Goal: Obtain resource: Obtain resource

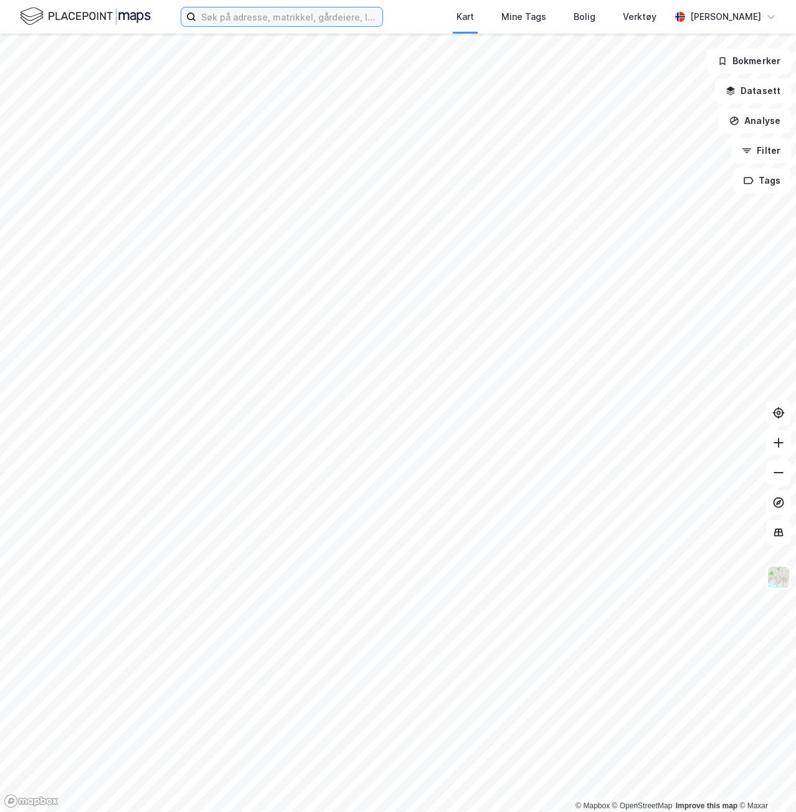
click at [272, 11] on input at bounding box center [289, 16] width 186 height 19
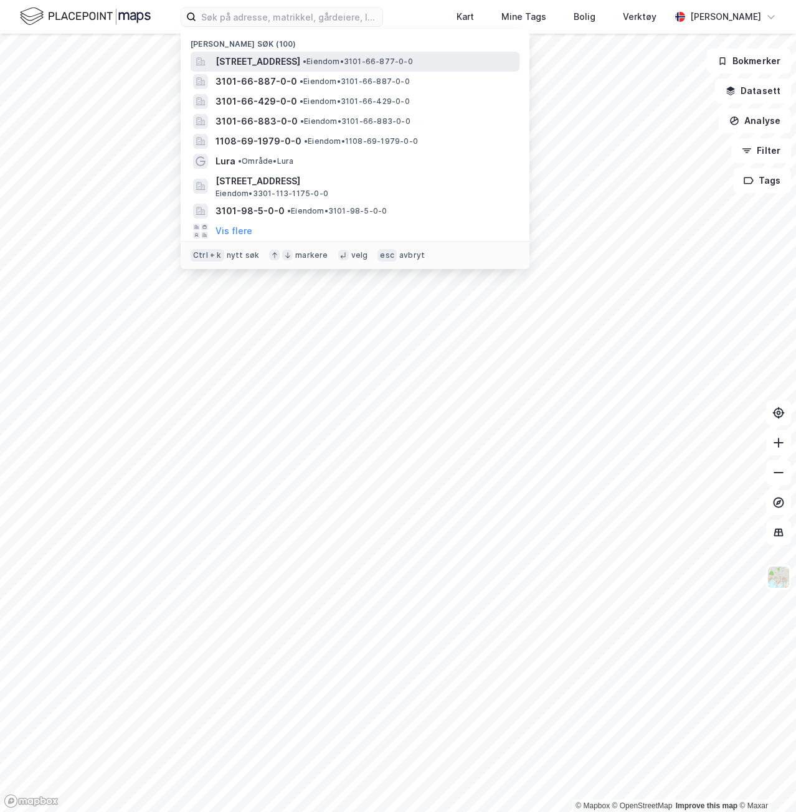
click at [293, 59] on span "[STREET_ADDRESS]" at bounding box center [258, 61] width 85 height 15
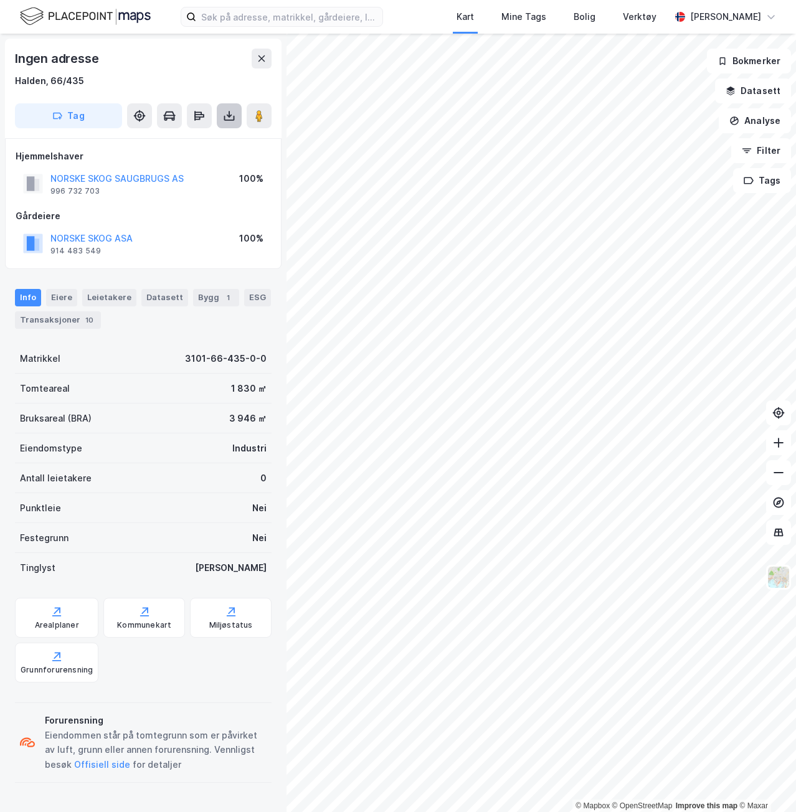
click at [231, 121] on icon at bounding box center [229, 116] width 12 height 12
click at [209, 145] on div "Last ned grunnbok" at bounding box center [175, 141] width 133 height 20
